Goal: Task Accomplishment & Management: Complete application form

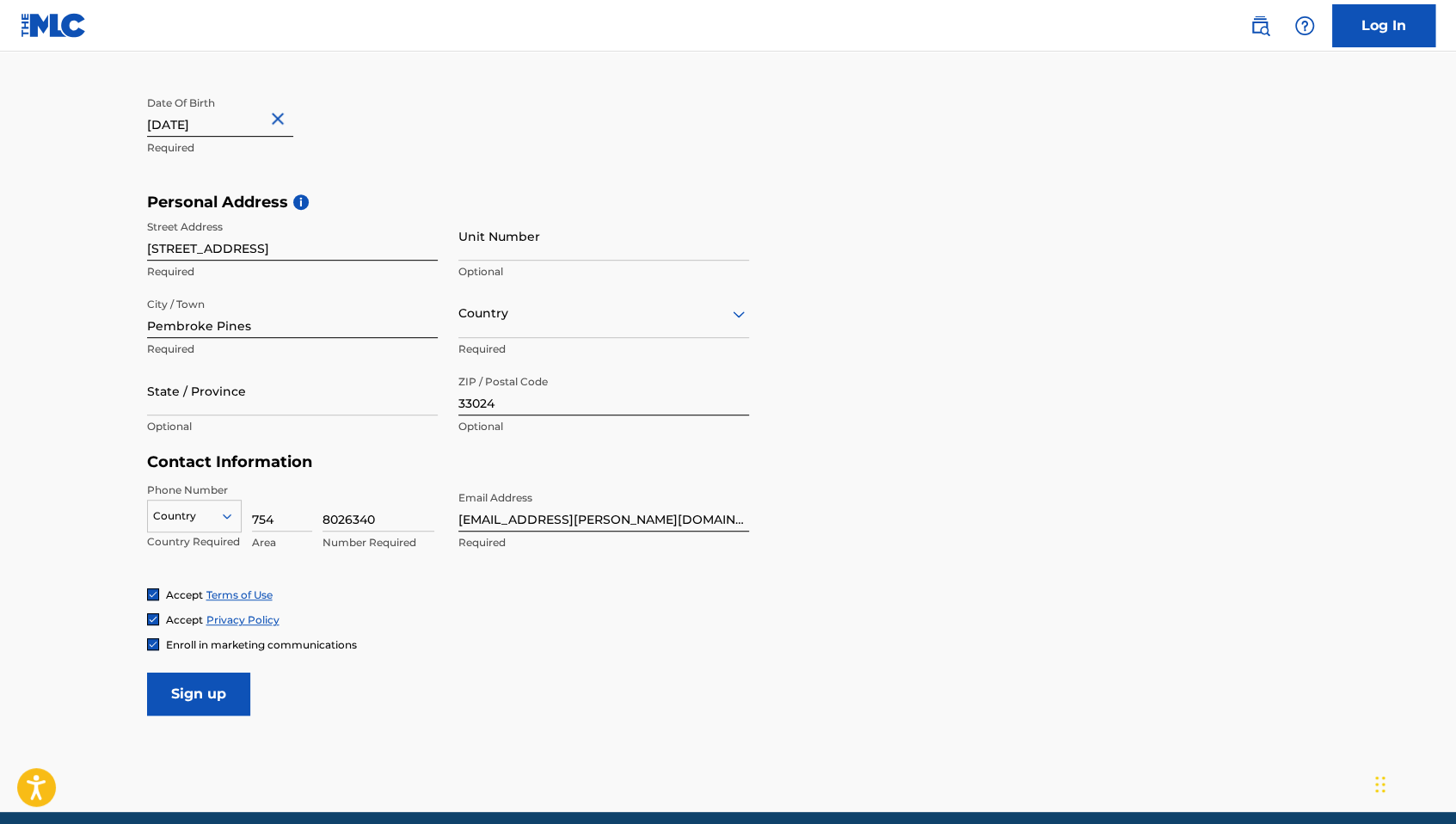
scroll to position [449, 0]
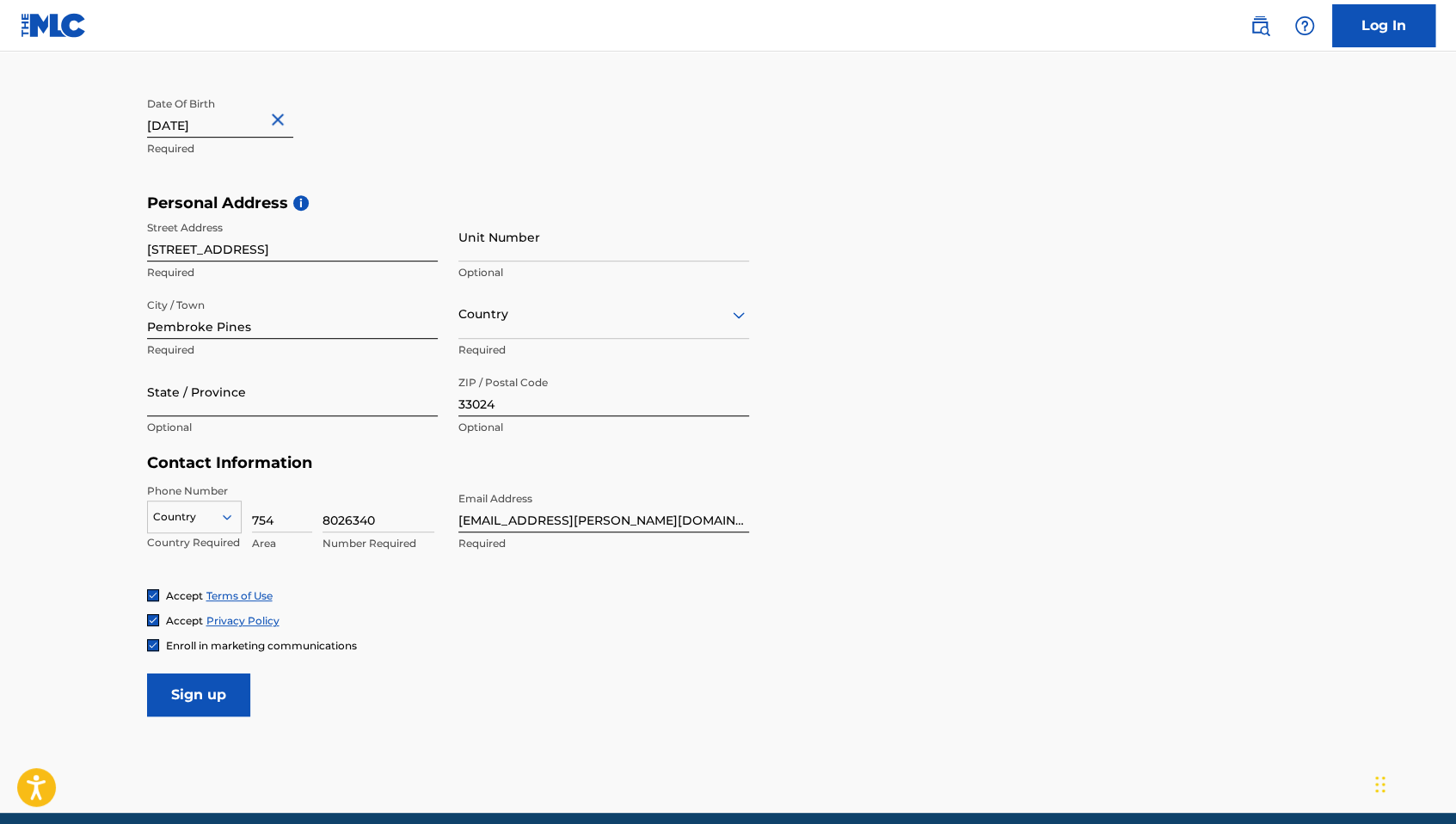
click at [292, 387] on input "State / Province" at bounding box center [293, 391] width 291 height 49
type input "Florida"
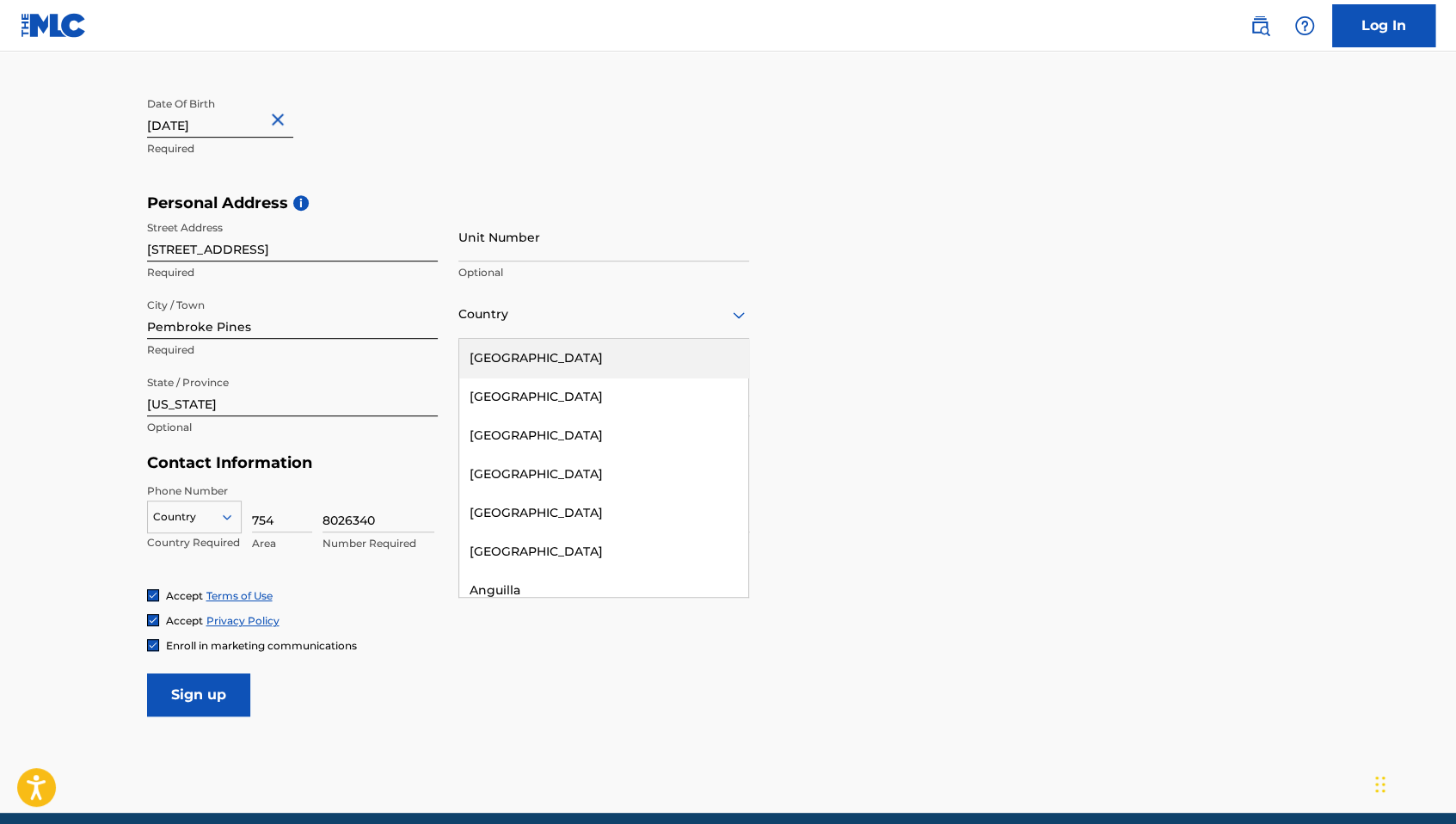
click at [559, 316] on div at bounding box center [604, 314] width 291 height 21
click at [571, 367] on div "United States" at bounding box center [604, 358] width 289 height 39
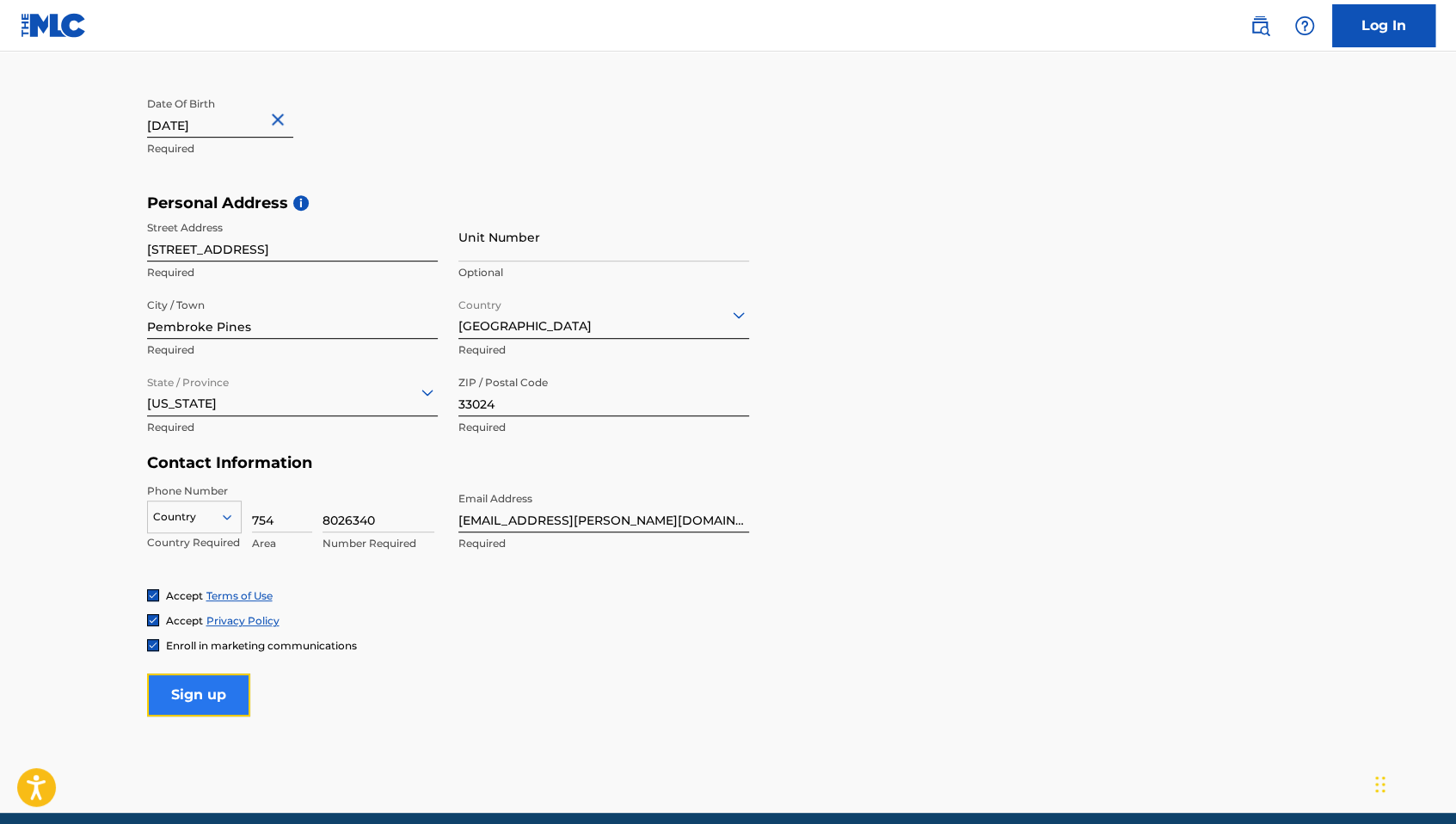
click at [236, 682] on input "Sign up" at bounding box center [199, 694] width 103 height 43
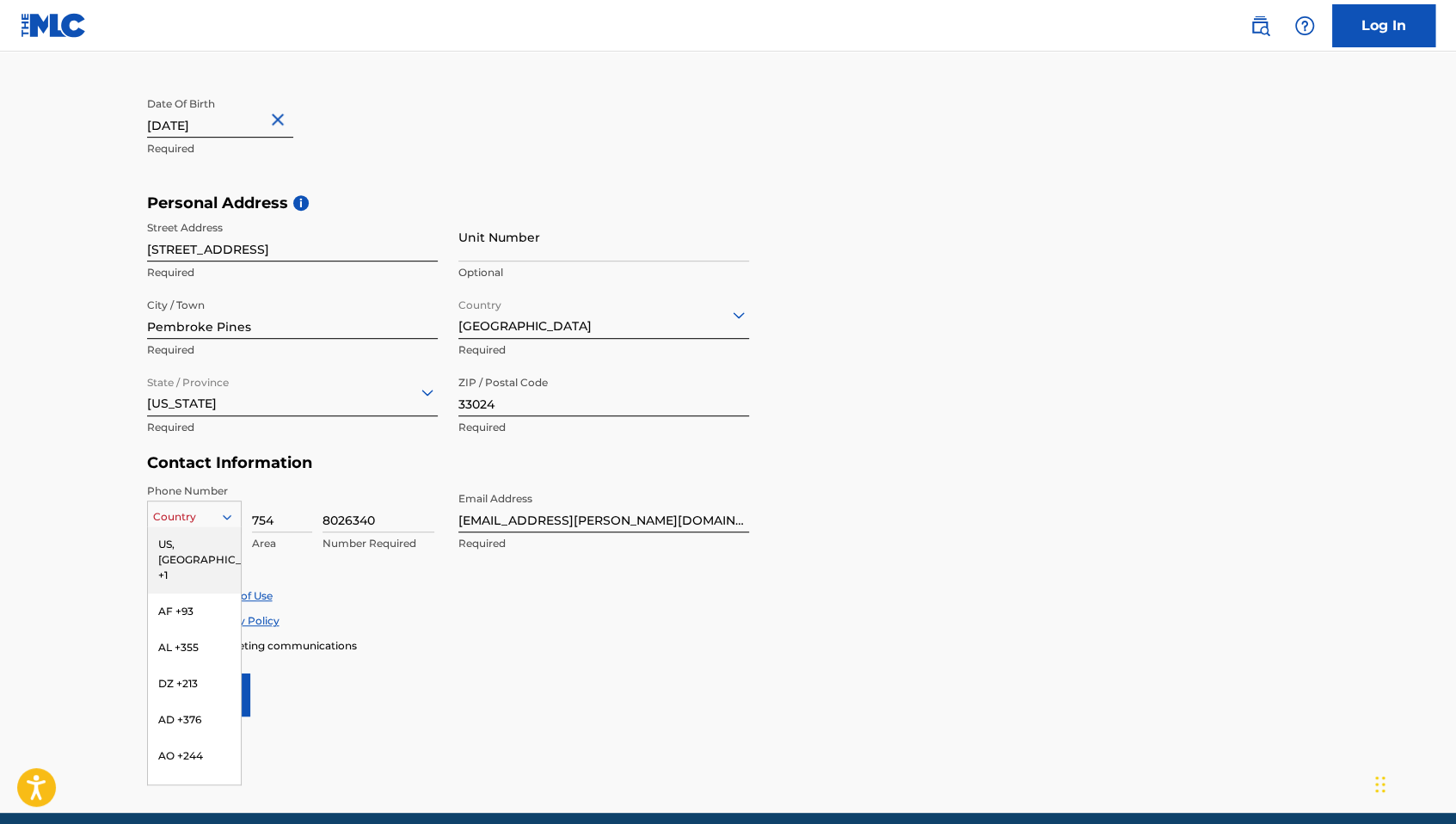
click at [183, 515] on div at bounding box center [195, 516] width 93 height 19
click at [202, 533] on div "US, [GEOGRAPHIC_DATA] +1" at bounding box center [195, 559] width 93 height 67
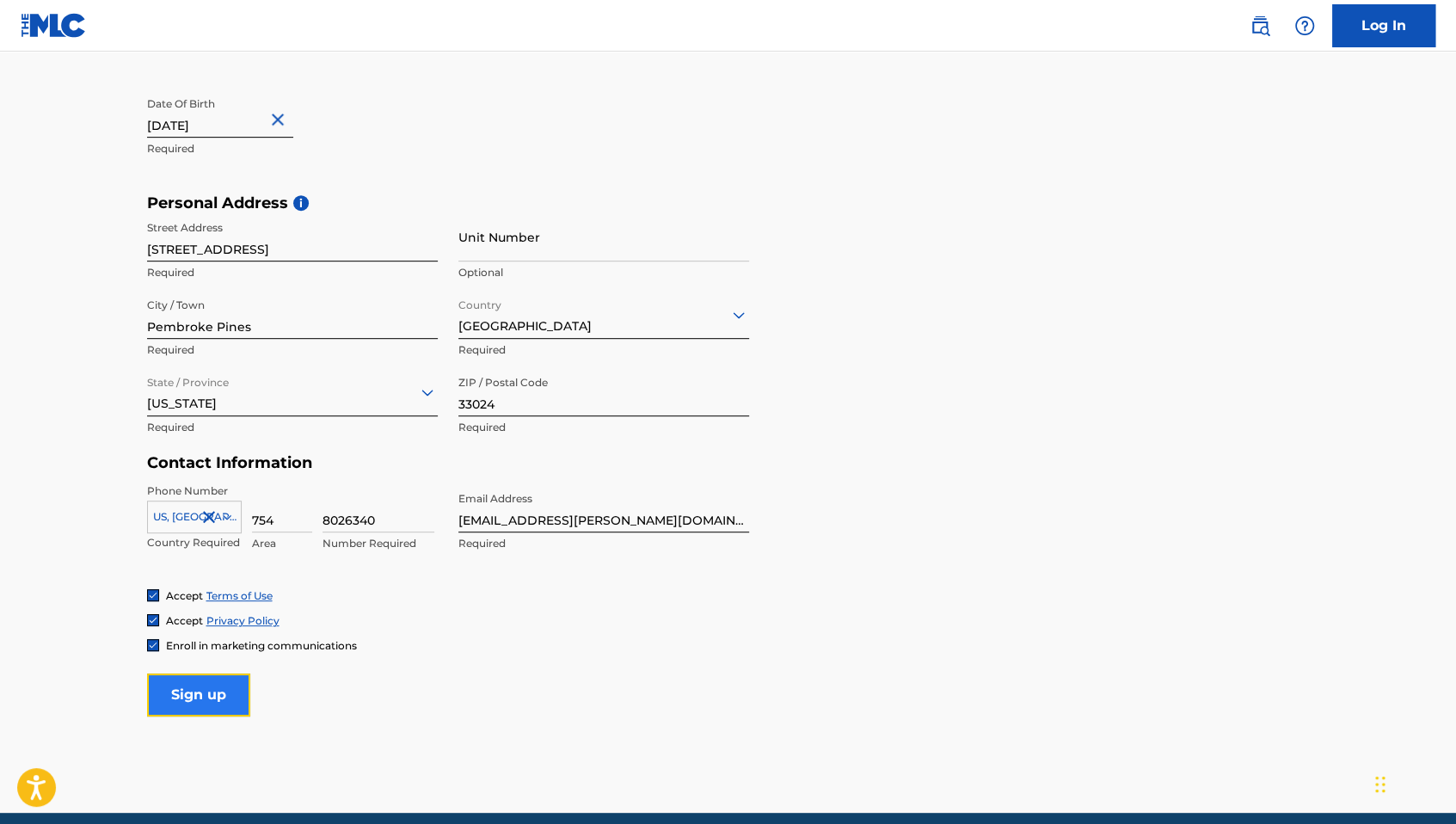
click at [208, 694] on input "Sign up" at bounding box center [199, 694] width 103 height 43
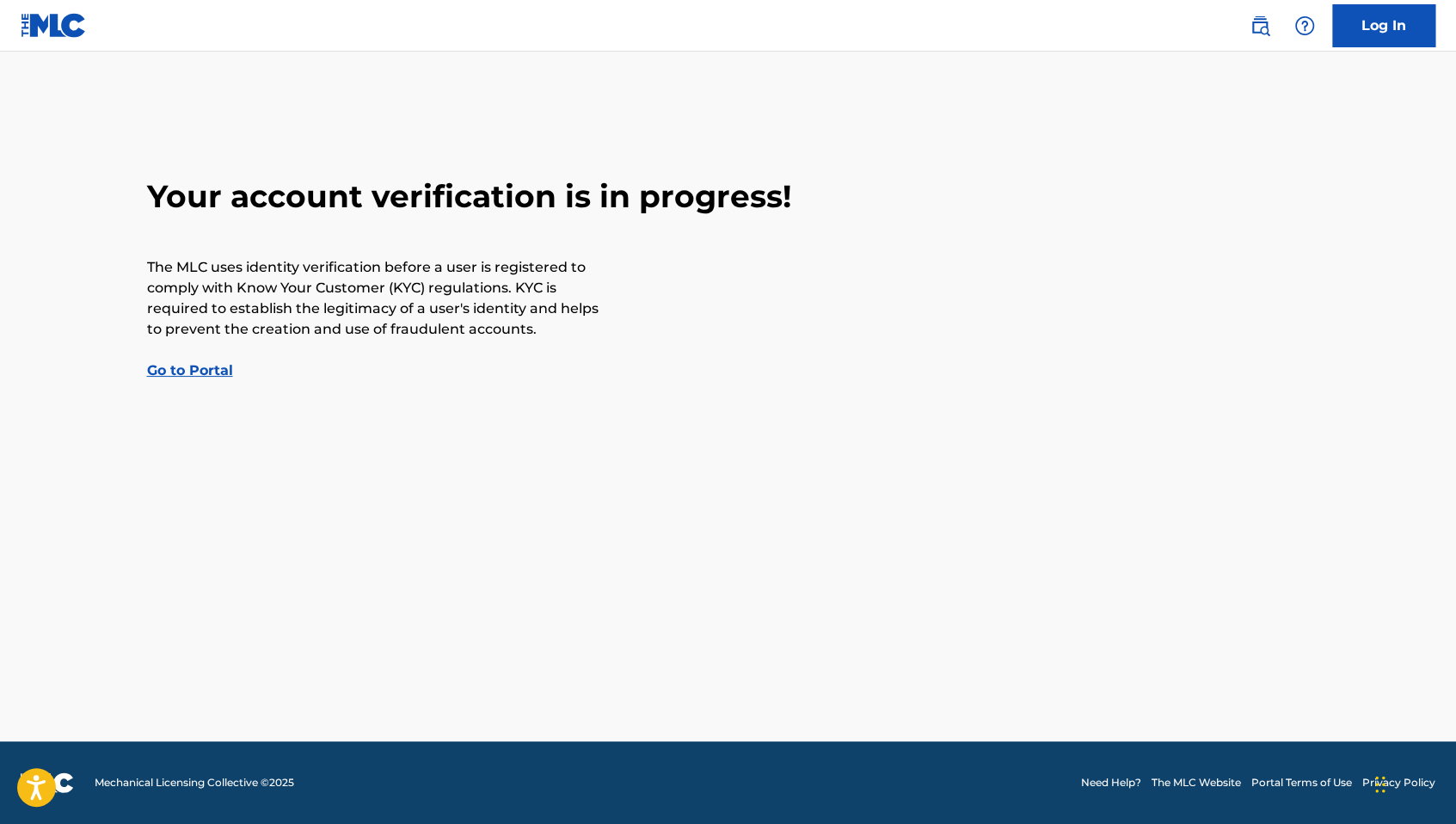
click at [208, 376] on link "Go to Portal" at bounding box center [190, 370] width 86 height 17
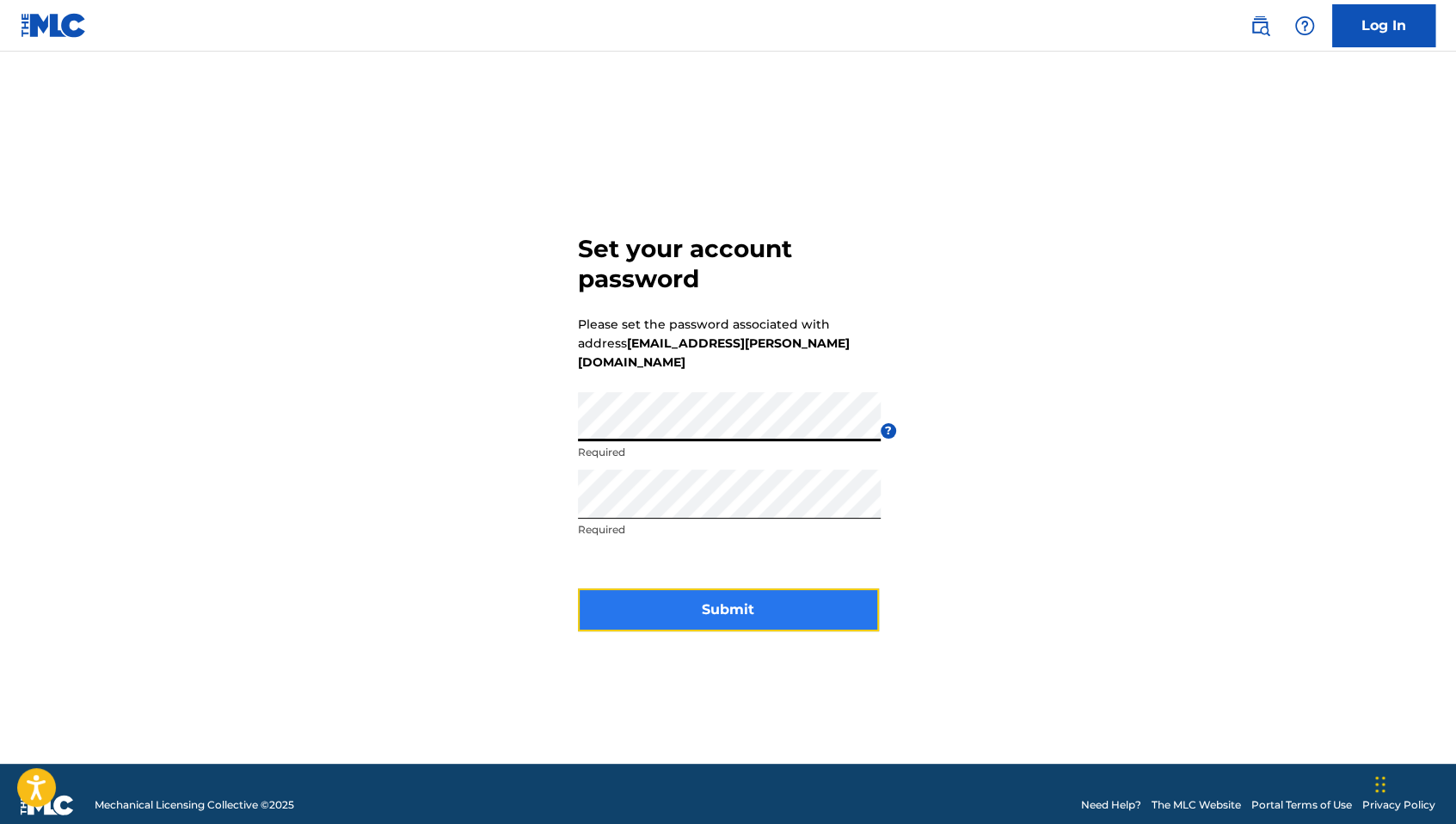
click at [692, 595] on button "Submit" at bounding box center [728, 610] width 301 height 43
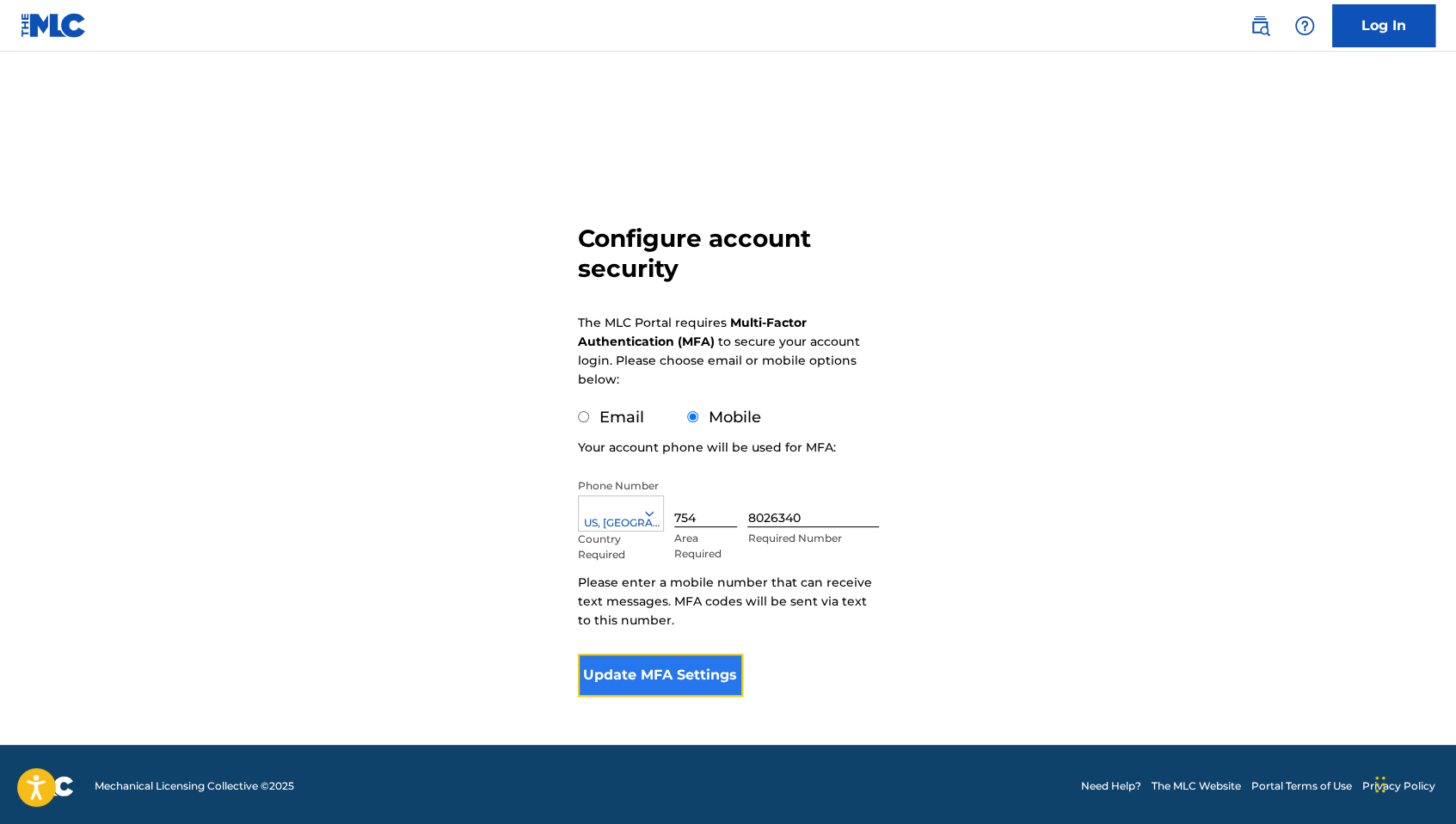
click at [712, 674] on button "Update MFA Settings" at bounding box center [661, 675] width 166 height 43
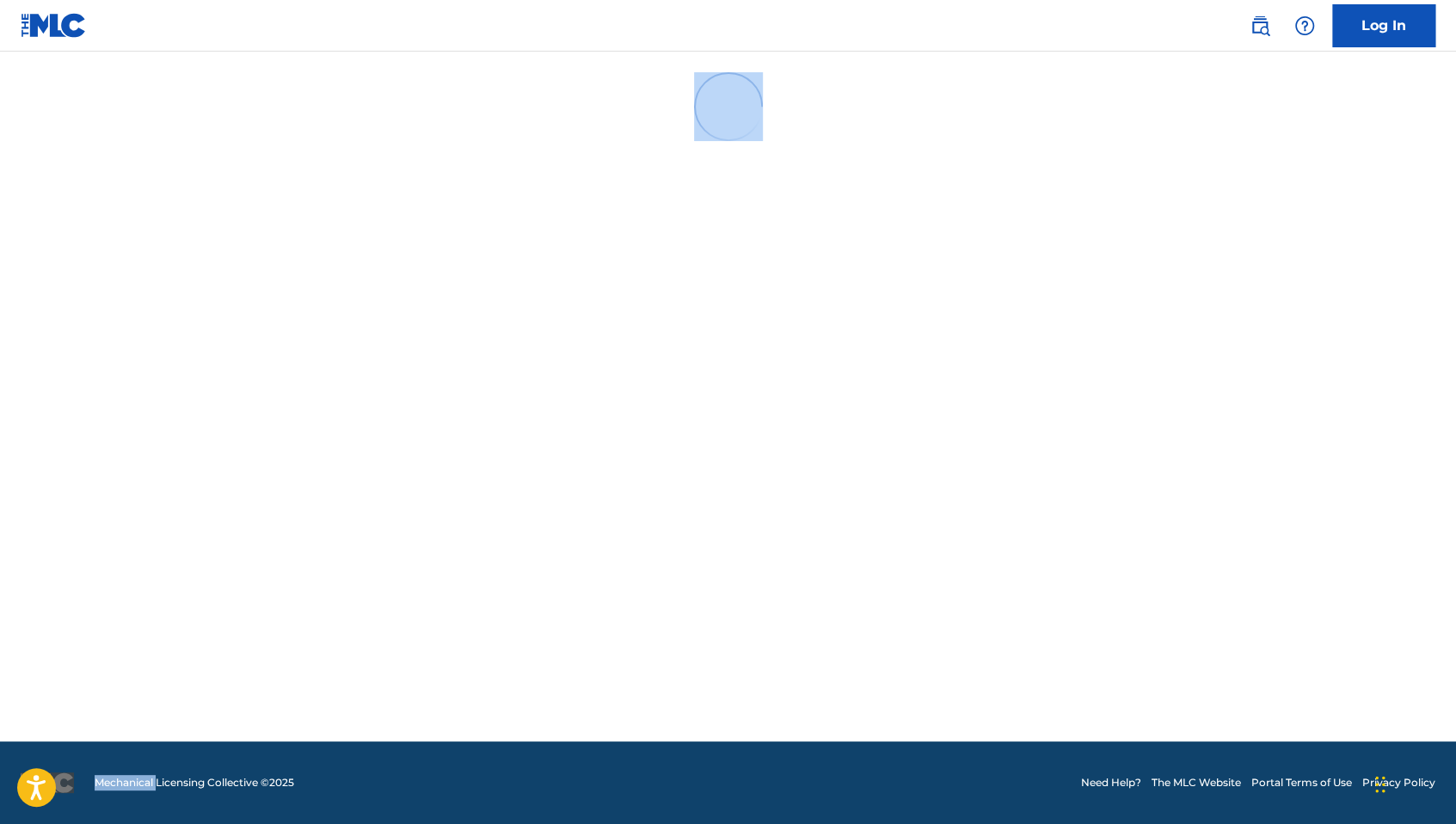
click at [712, 674] on main at bounding box center [728, 396] width 1456 height 690
drag, startPoint x: 712, startPoint y: 674, endPoint x: 672, endPoint y: 676, distance: 40.0
click at [672, 676] on main at bounding box center [728, 396] width 1456 height 690
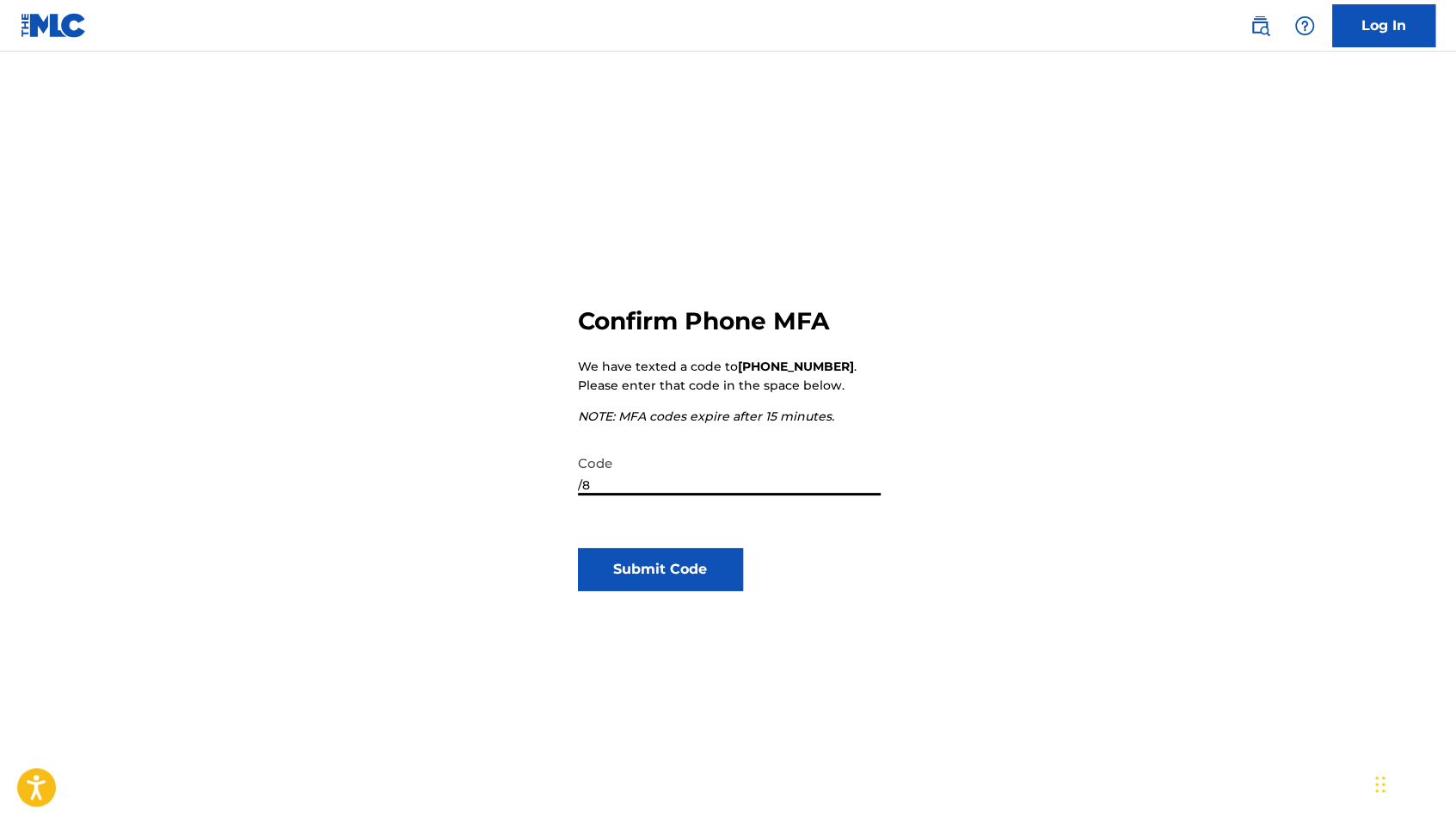
type input "/"
type input "825791"
click button "Submit Code" at bounding box center [661, 570] width 166 height 43
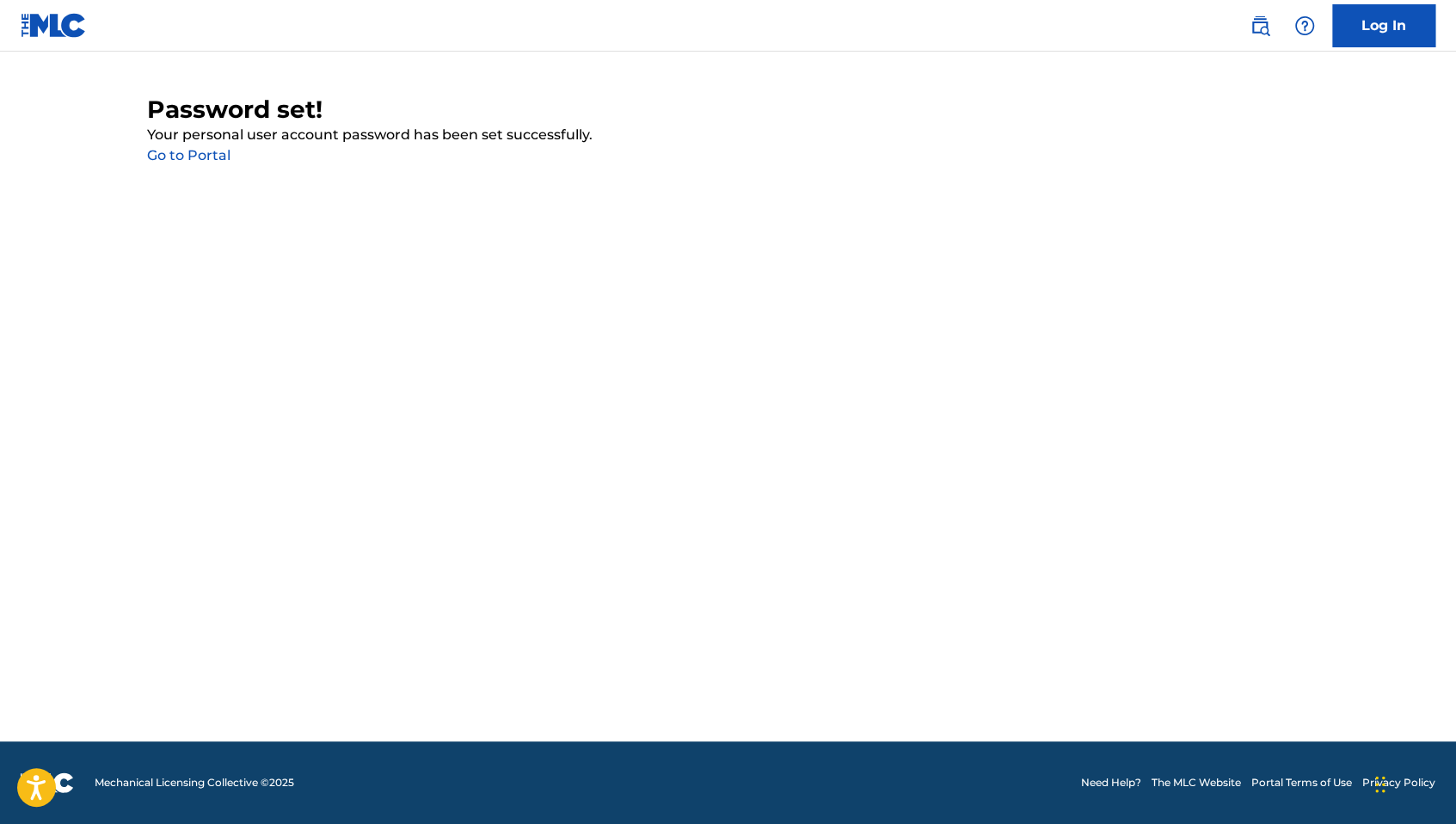
click at [206, 160] on link "Go to Portal" at bounding box center [188, 156] width 83 height 17
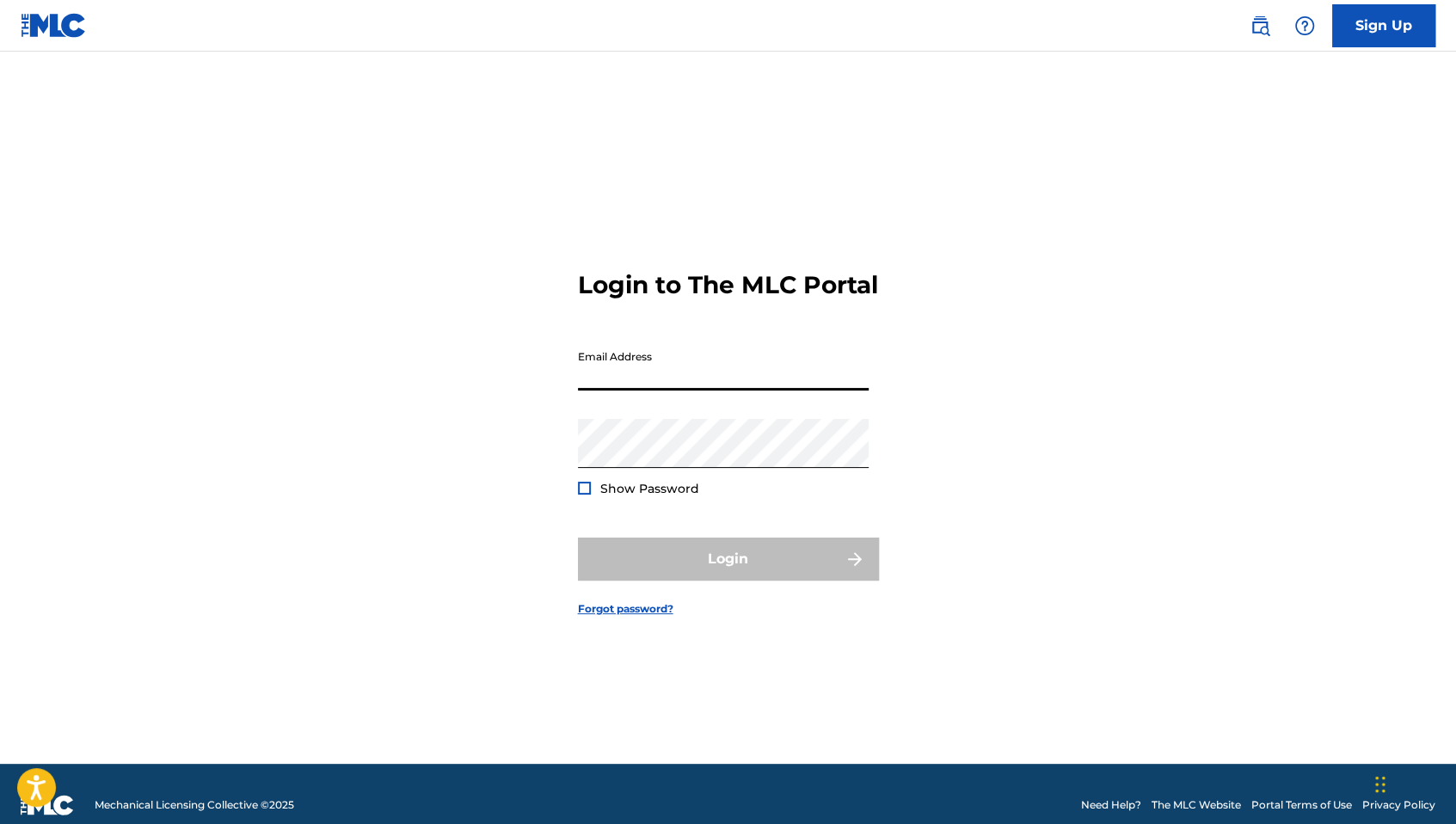
click at [655, 377] on input "Email Address" at bounding box center [723, 365] width 291 height 49
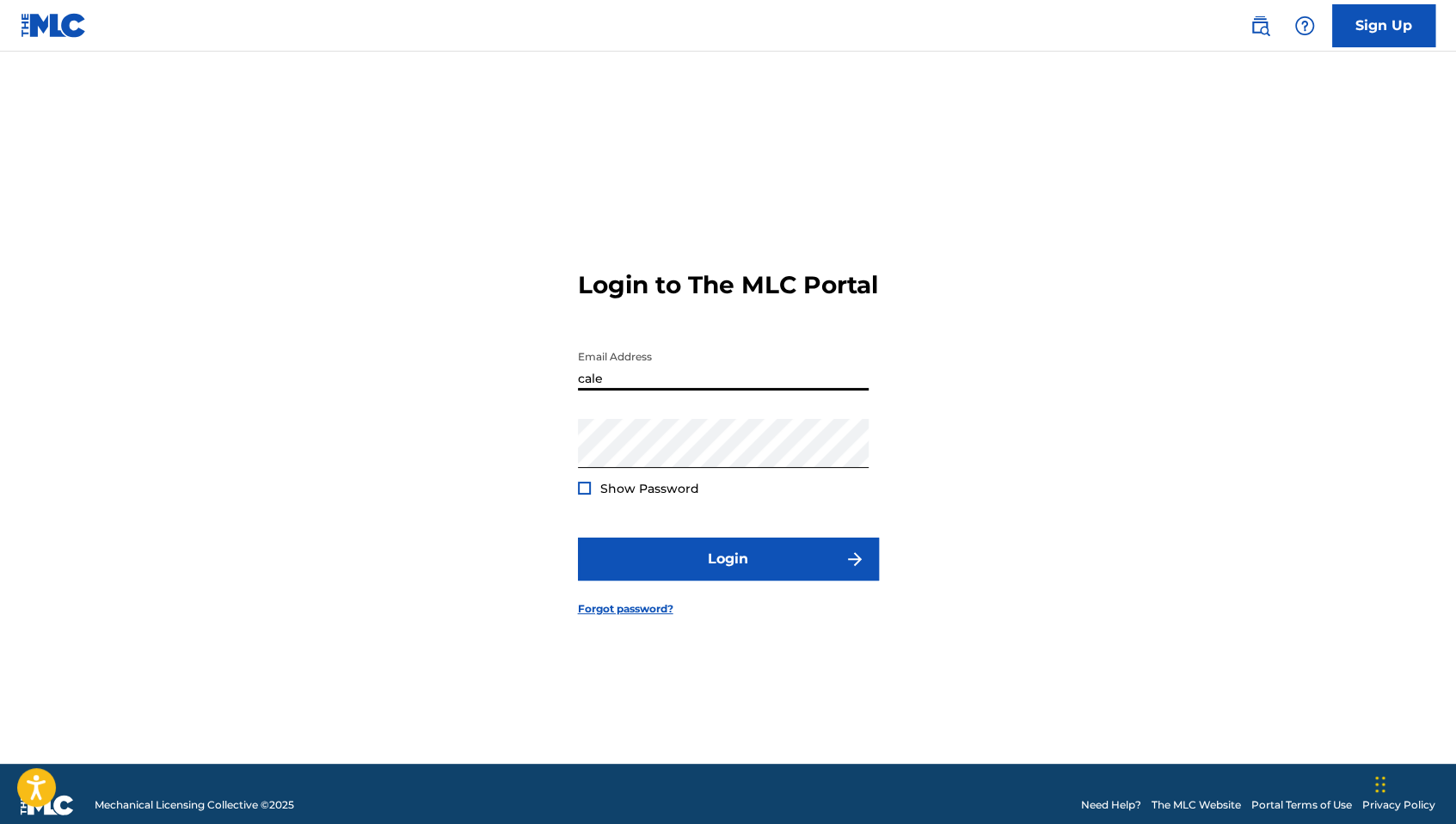
type input "[EMAIL_ADDRESS][PERSON_NAME][DOMAIN_NAME]"
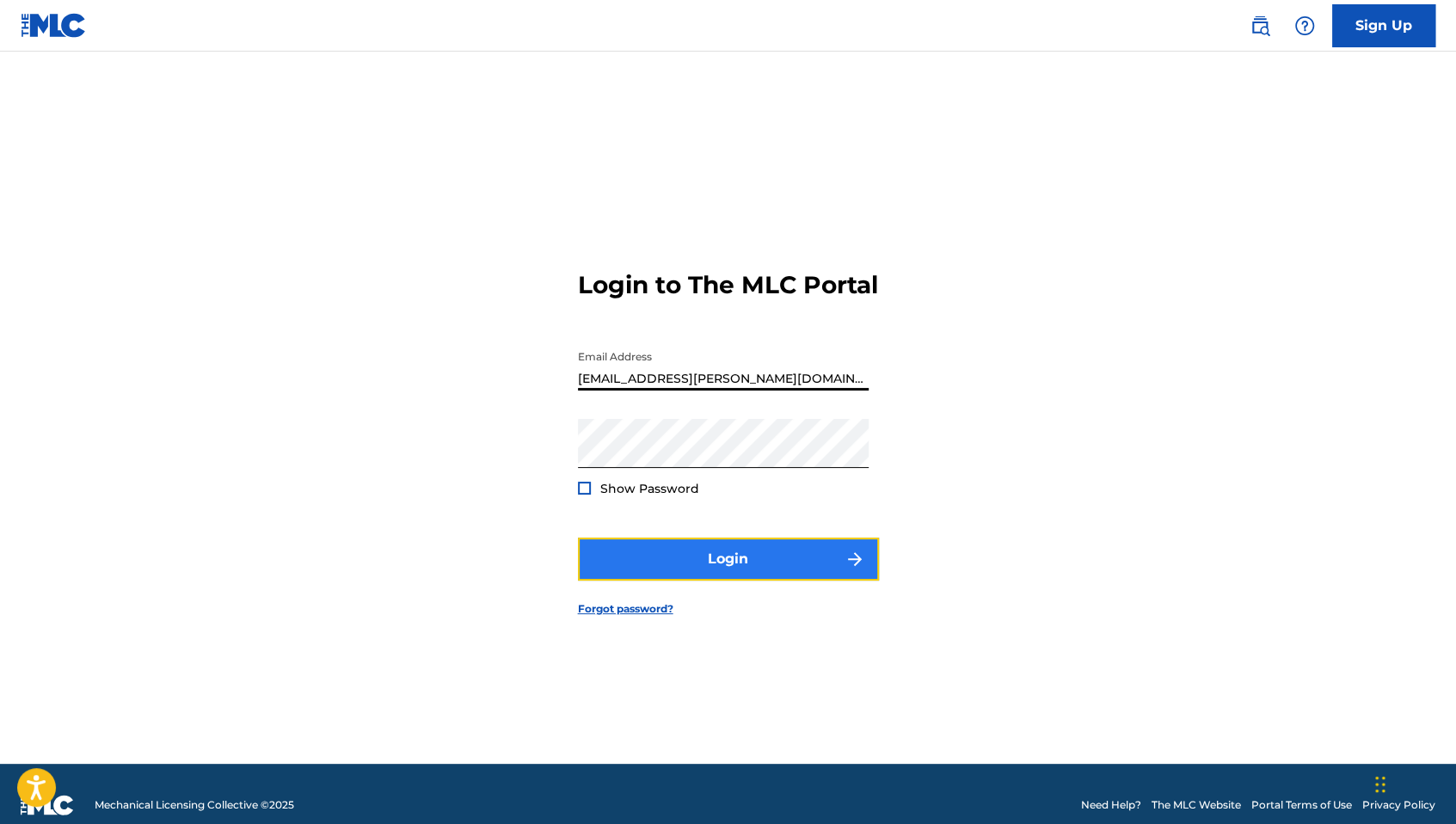
click at [708, 569] on button "Login" at bounding box center [728, 558] width 301 height 43
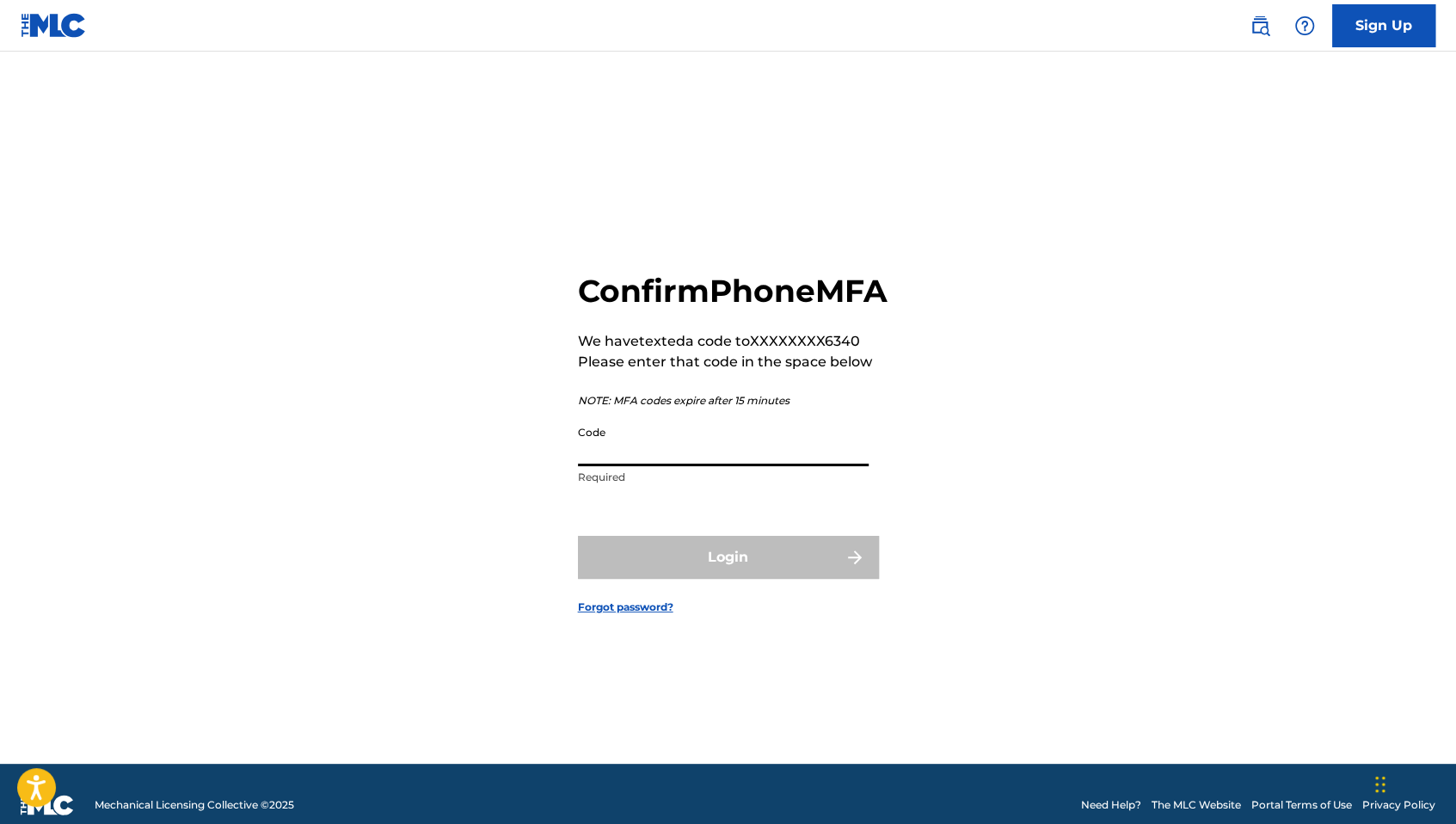
click at [715, 464] on input "Code" at bounding box center [723, 441] width 291 height 49
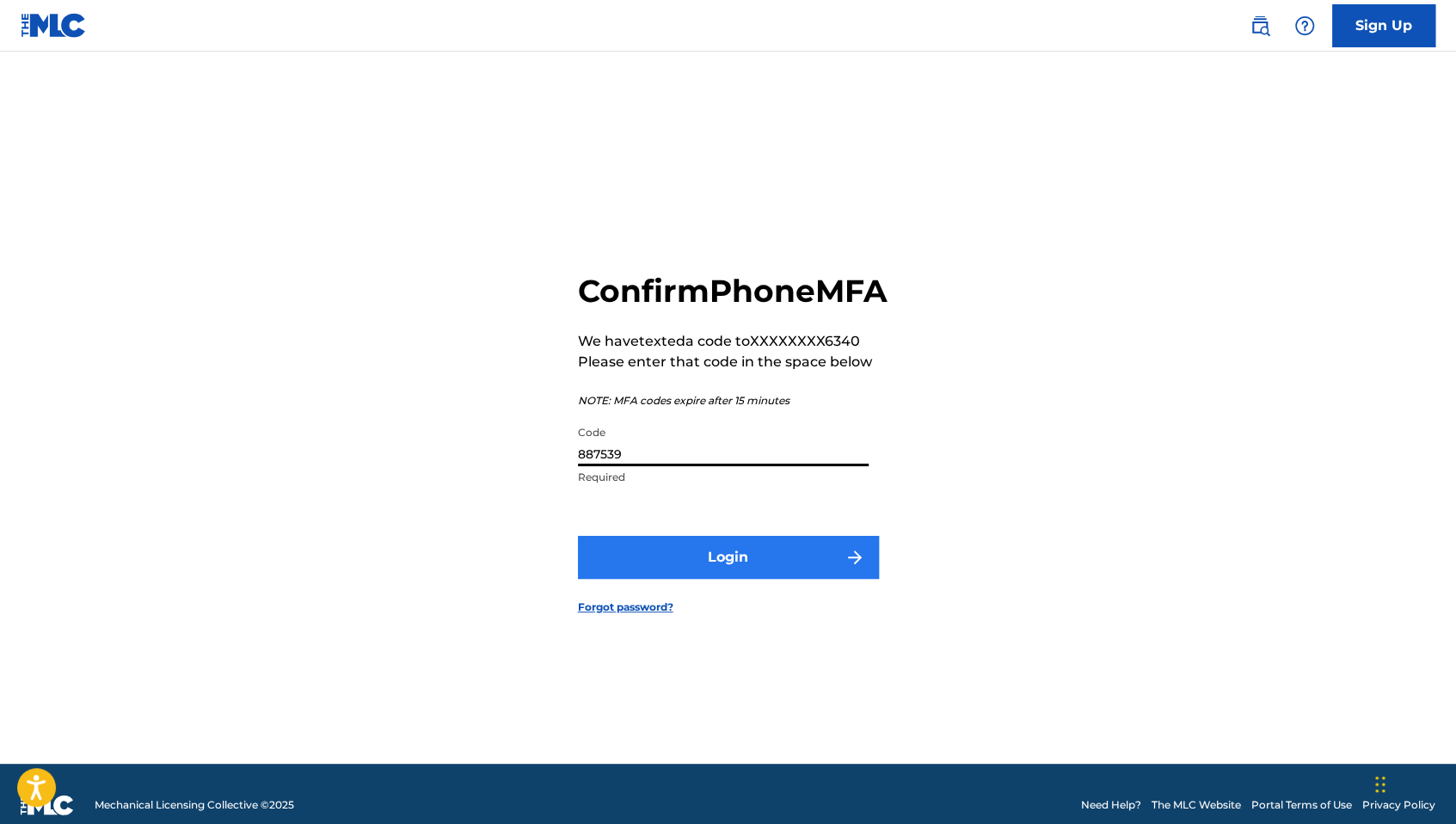
type input "887539"
click at [762, 579] on button "Login" at bounding box center [728, 557] width 301 height 43
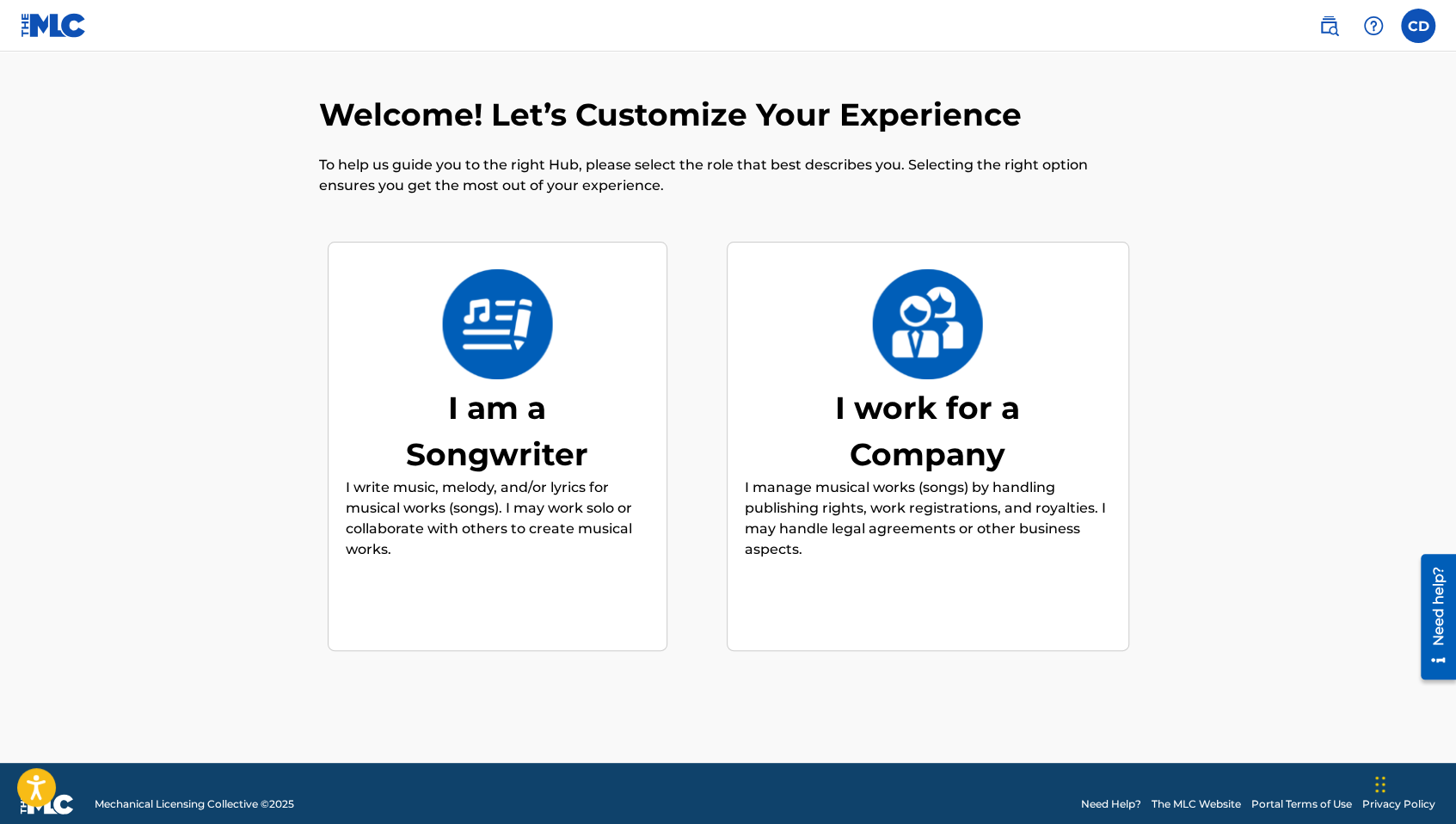
click at [857, 318] on div "I work for a Company I manage musical works (songs) by handling publishing righ…" at bounding box center [927, 446] width 366 height 331
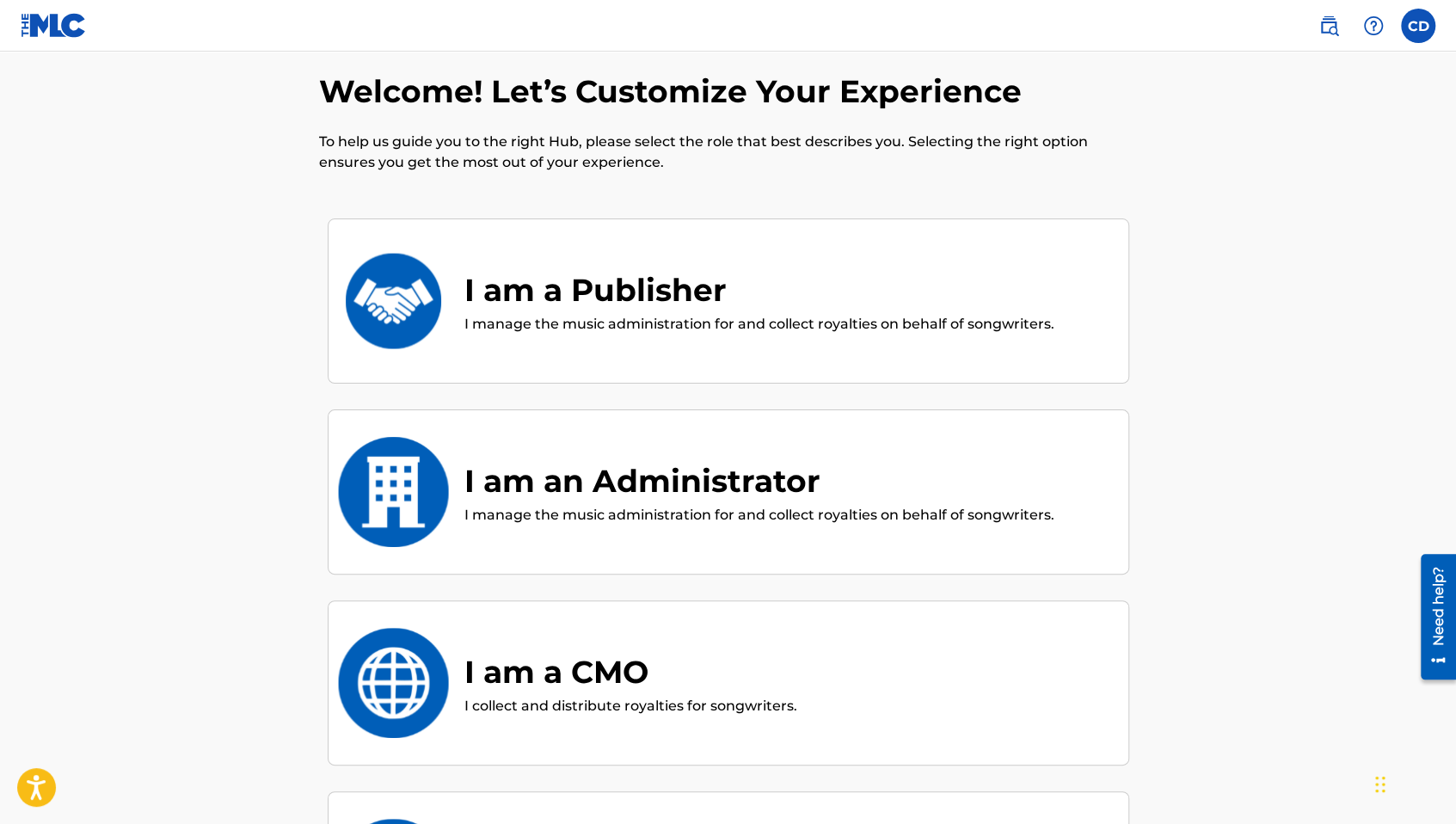
scroll to position [22, 0]
click at [1168, 270] on div "Welcome! Let’s Customize Your Experience To help us guide you to the right Hub,…" at bounding box center [728, 570] width 1162 height 996
click at [762, 334] on p "I manage the music administration for and collect royalties on behalf of songwr…" at bounding box center [759, 325] width 590 height 21
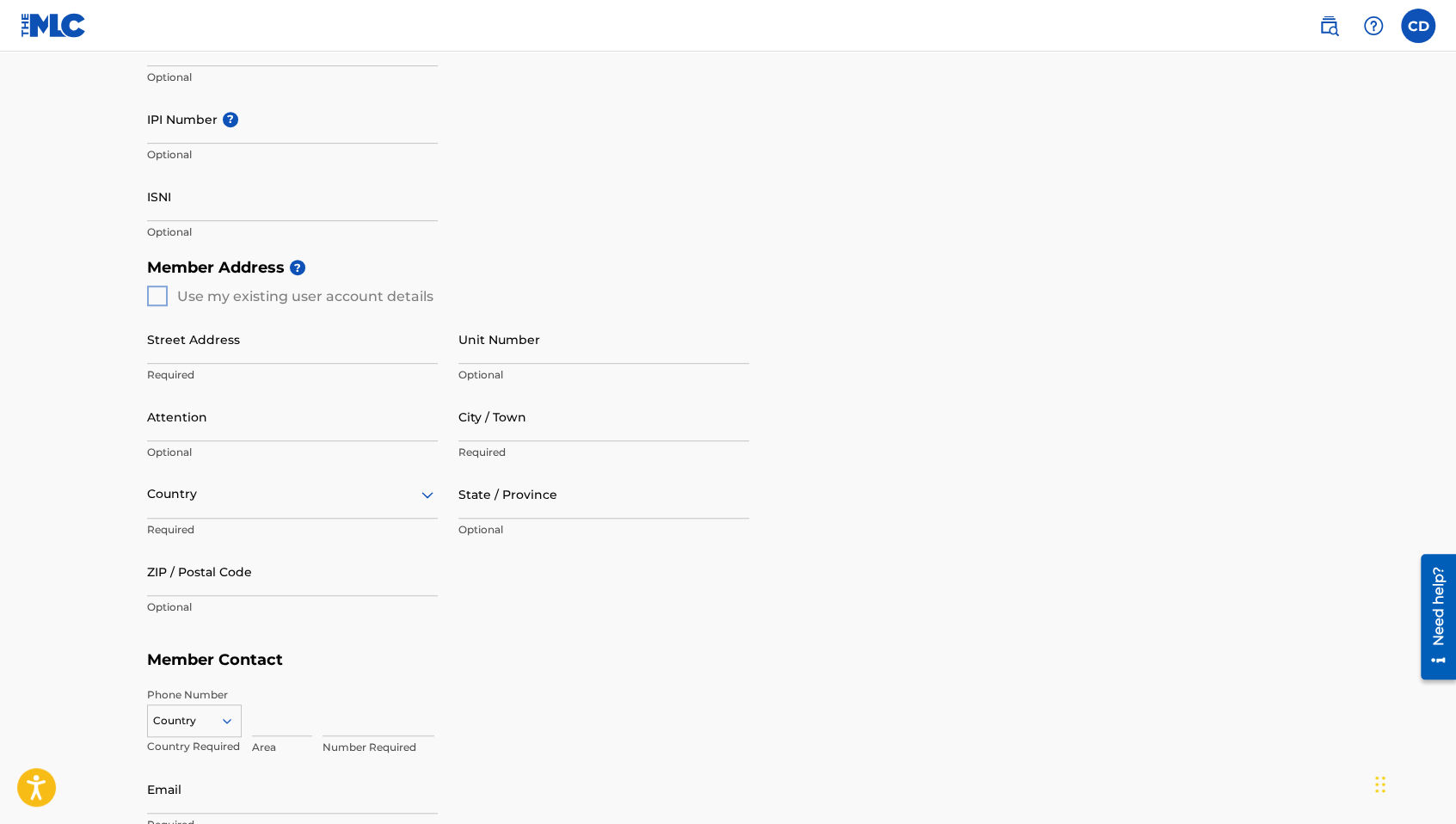
scroll to position [500, 0]
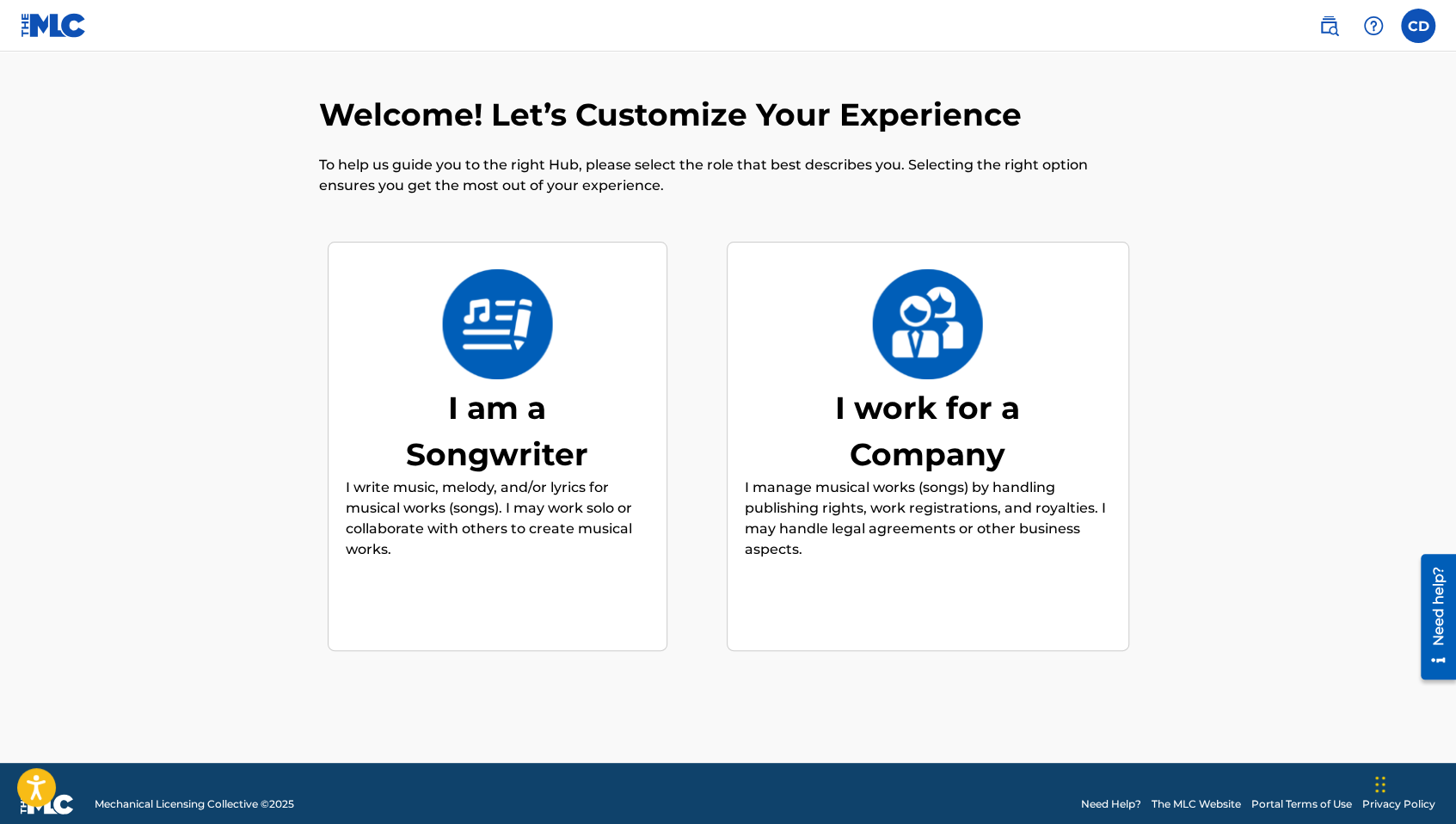
click at [542, 433] on div "I am a Songwriter" at bounding box center [497, 431] width 258 height 93
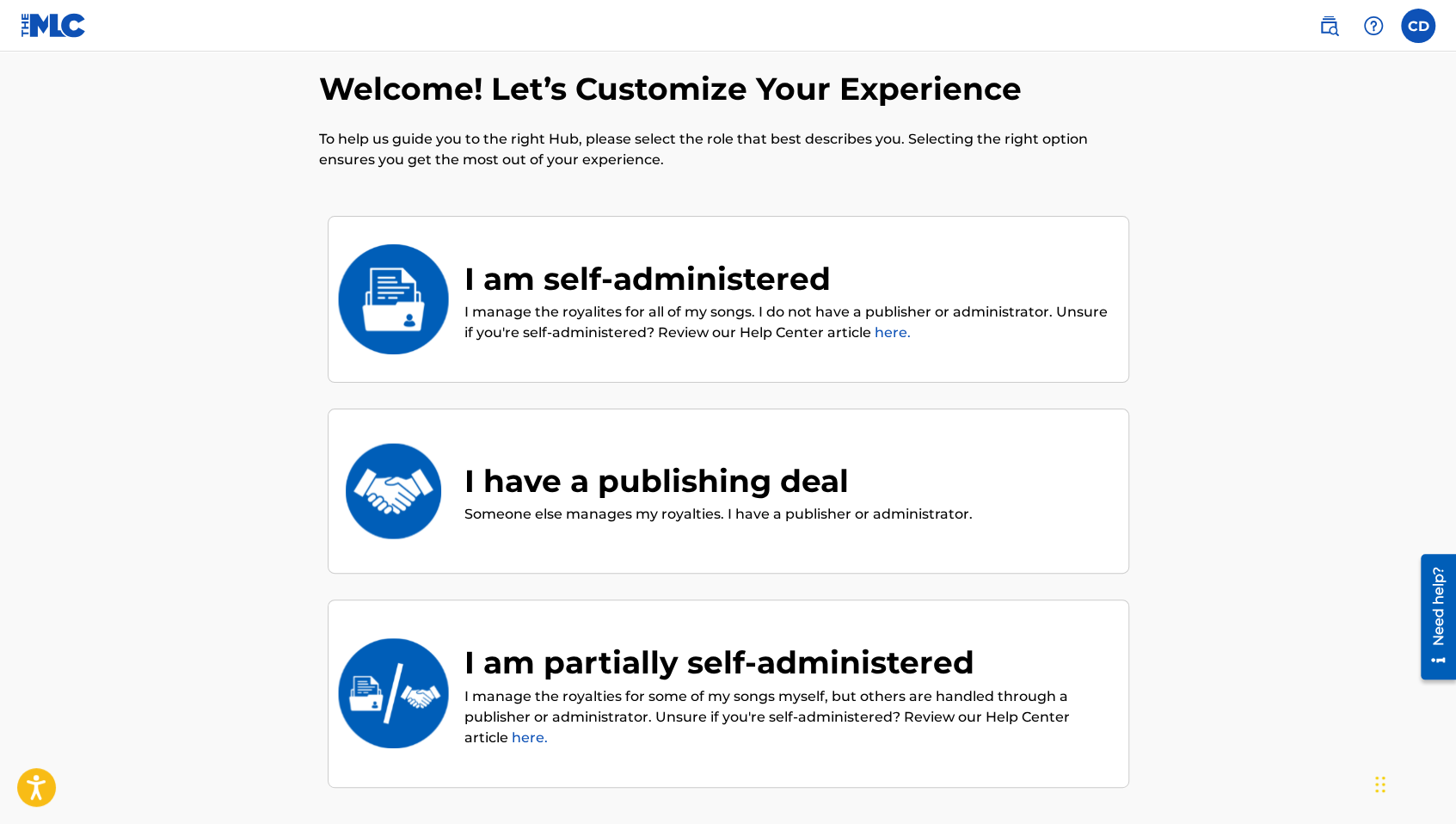
scroll to position [77, 0]
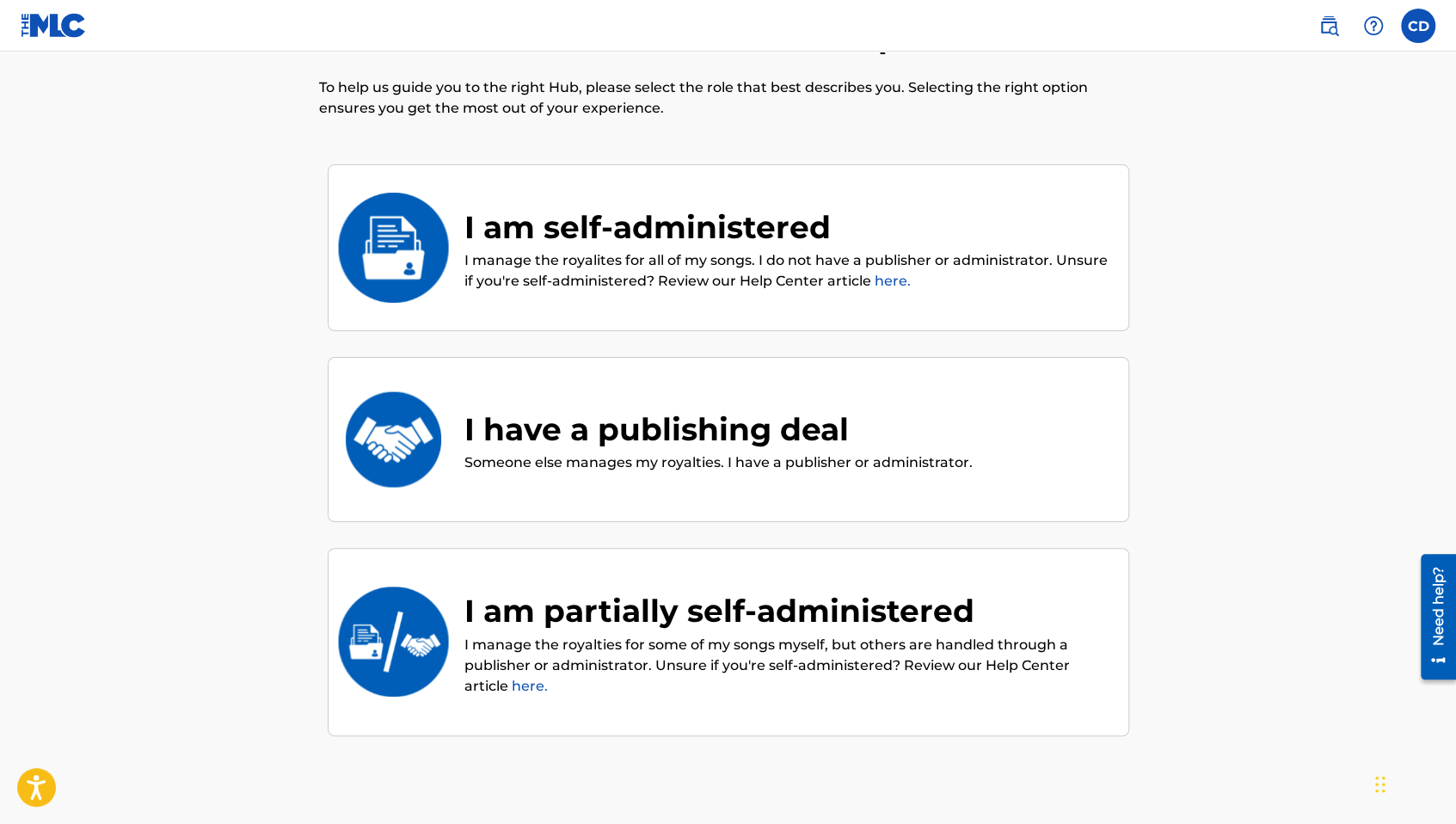
click at [680, 243] on div "I am self-administered" at bounding box center [788, 227] width 647 height 47
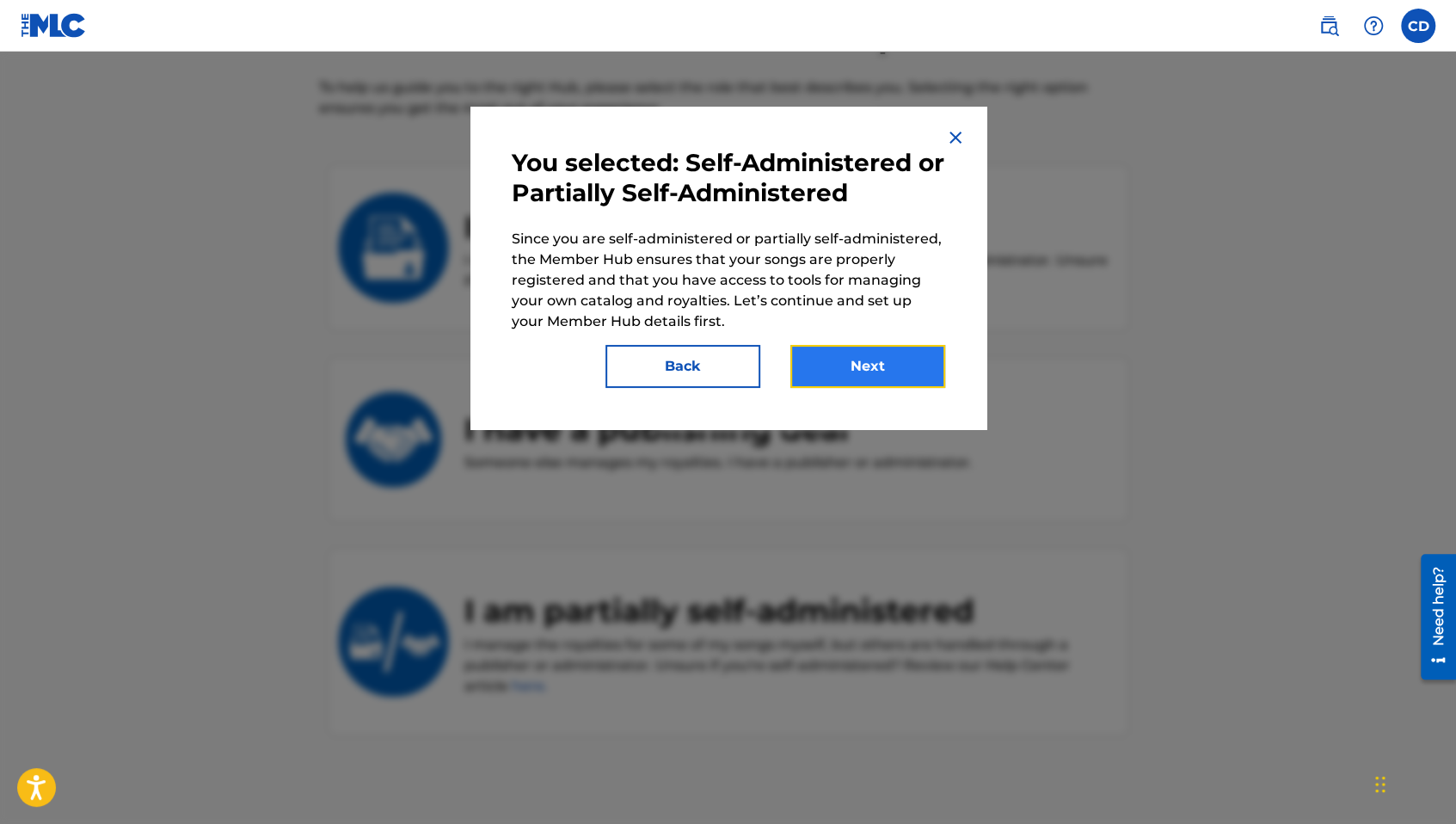
click at [840, 358] on button "Next" at bounding box center [868, 366] width 155 height 43
